Goal: Task Accomplishment & Management: Use online tool/utility

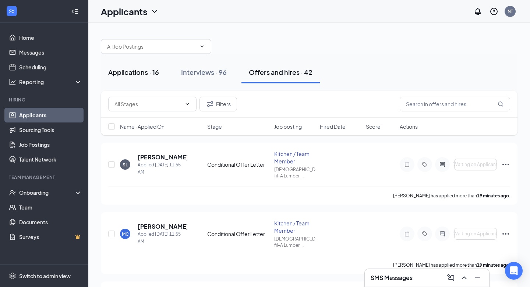
click at [133, 70] on div "Applications · 16" at bounding box center [133, 71] width 51 height 9
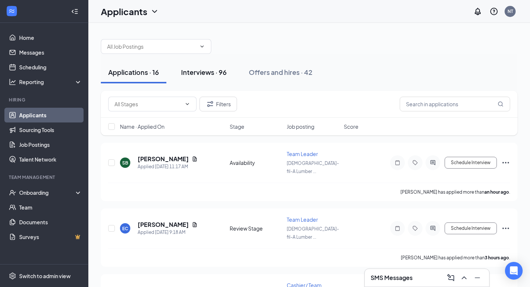
click at [200, 72] on div "Interviews · 96" at bounding box center [204, 71] width 46 height 9
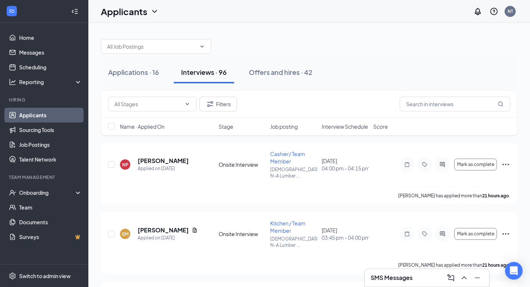
click at [328, 128] on span "Interview Schedule" at bounding box center [345, 126] width 46 height 7
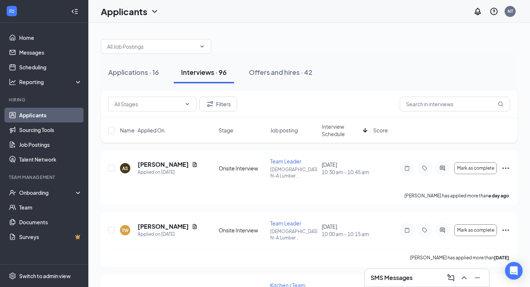
click at [336, 126] on span "Interview Schedule" at bounding box center [341, 130] width 38 height 15
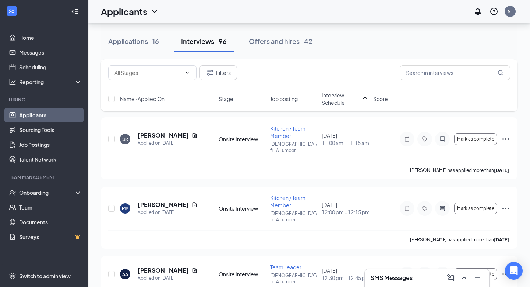
scroll to position [639, 0]
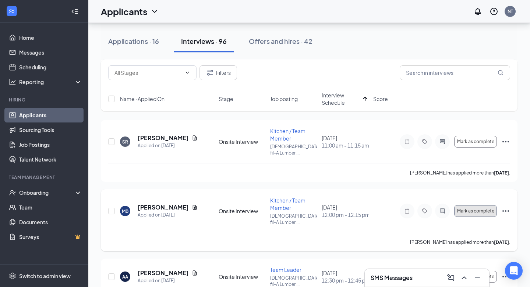
click at [488, 208] on span "Mark as complete" at bounding box center [476, 210] width 37 height 5
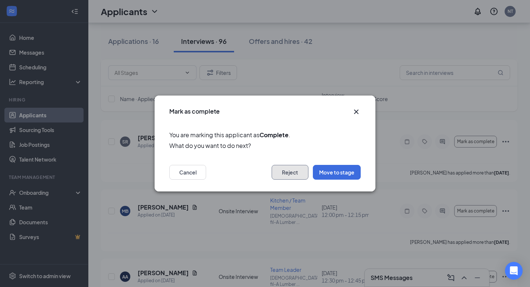
click at [281, 172] on button "Reject" at bounding box center [290, 172] width 37 height 15
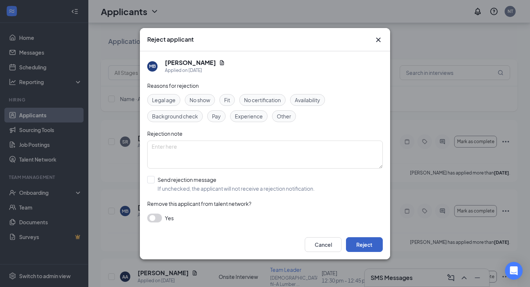
click at [368, 241] on button "Reject" at bounding box center [364, 244] width 37 height 15
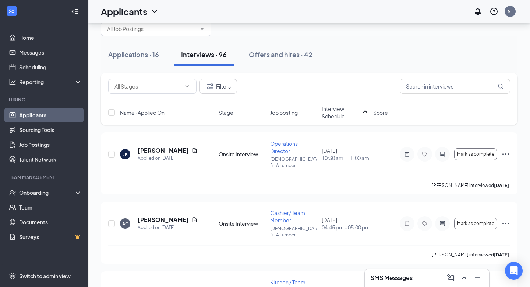
scroll to position [0, 0]
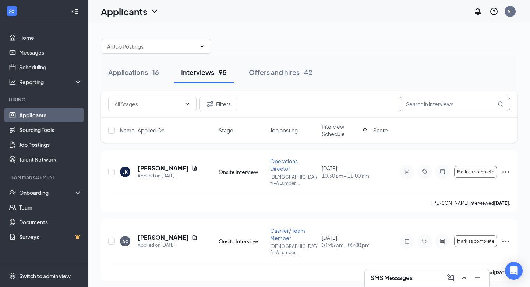
click at [432, 107] on input "text" at bounding box center [455, 104] width 111 height 15
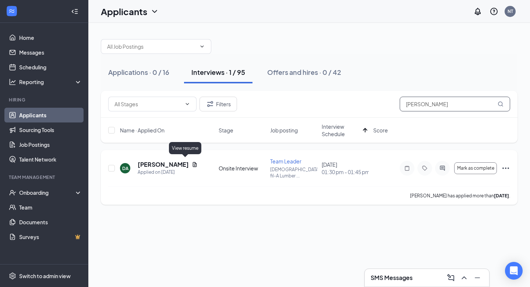
type input "[PERSON_NAME]"
click at [193, 162] on icon "Document" at bounding box center [195, 164] width 4 height 5
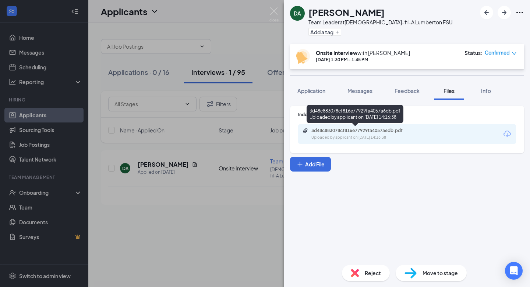
click at [376, 130] on div "3d48c883078cf816e77929fa4057a6db.pdf" at bounding box center [363, 130] width 103 height 6
click at [333, 132] on div "3d48c883078cf816e77929fa4057a6db.pdf" at bounding box center [363, 130] width 103 height 6
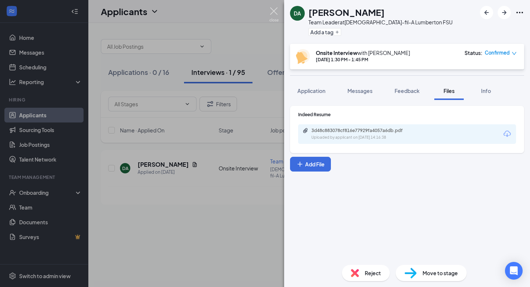
click at [275, 11] on img at bounding box center [274, 14] width 9 height 14
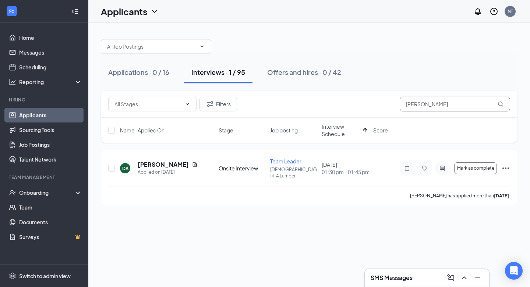
drag, startPoint x: 446, startPoint y: 103, endPoint x: 365, endPoint y: 102, distance: 80.7
click at [365, 102] on div "Filters [PERSON_NAME]" at bounding box center [309, 104] width 402 height 15
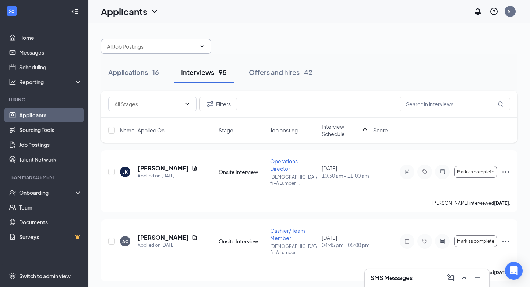
click at [204, 44] on icon "ChevronDown" at bounding box center [202, 46] width 6 height 6
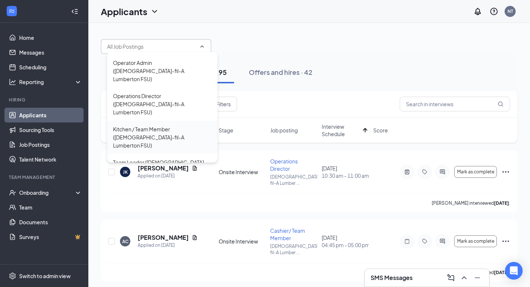
scroll to position [24, 0]
click at [163, 157] on div "Team Leader ([DEMOGRAPHIC_DATA]-fil-A Lumberton FSU)" at bounding box center [162, 165] width 99 height 16
